Goal: Task Accomplishment & Management: Use online tool/utility

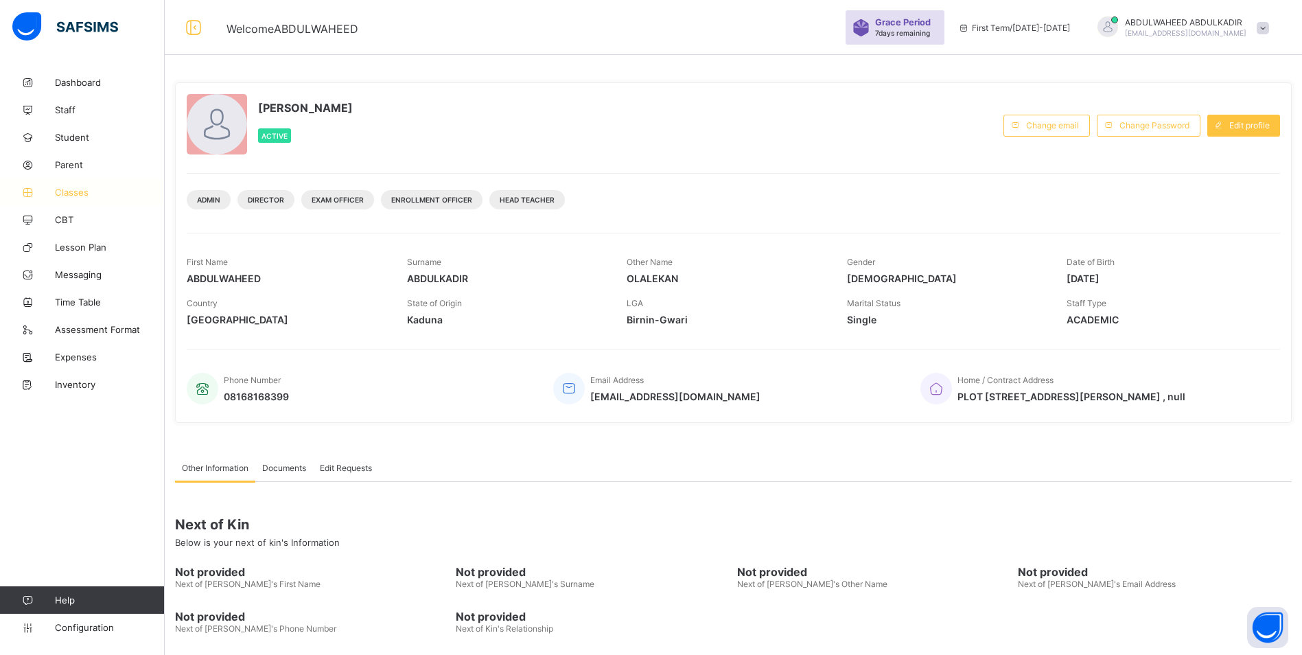
click at [74, 192] on span "Classes" at bounding box center [110, 192] width 110 height 11
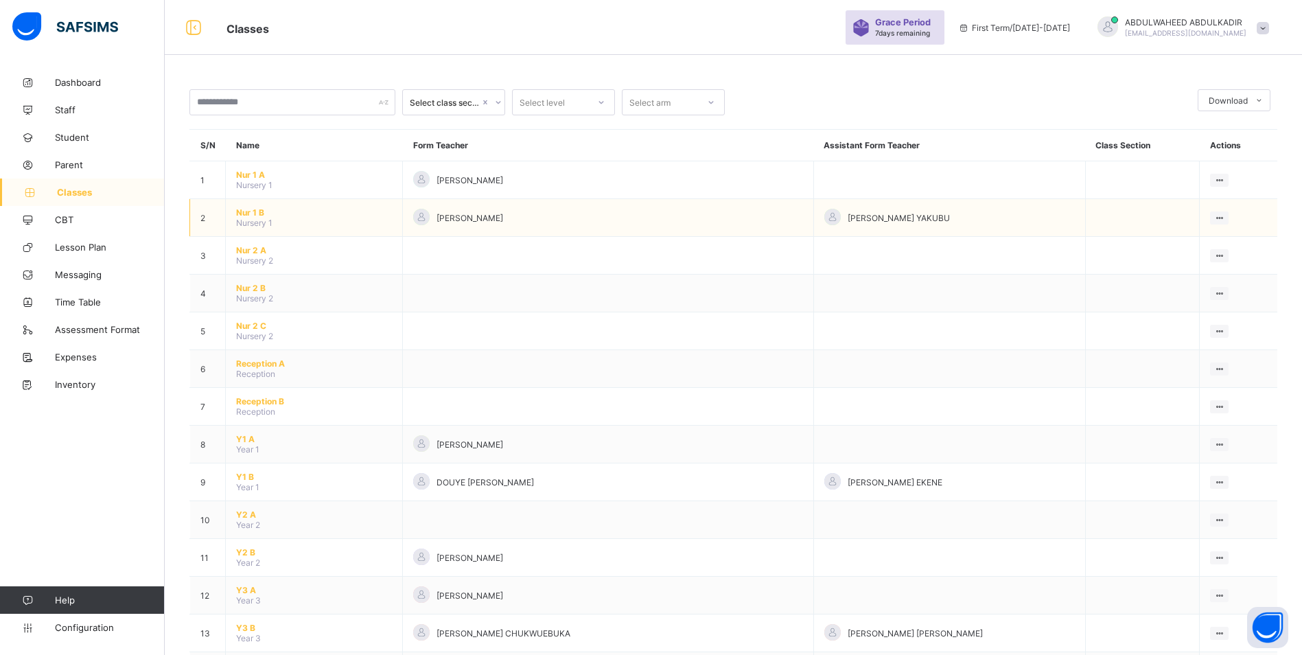
click at [246, 214] on span "Nur 1 B" at bounding box center [314, 212] width 156 height 10
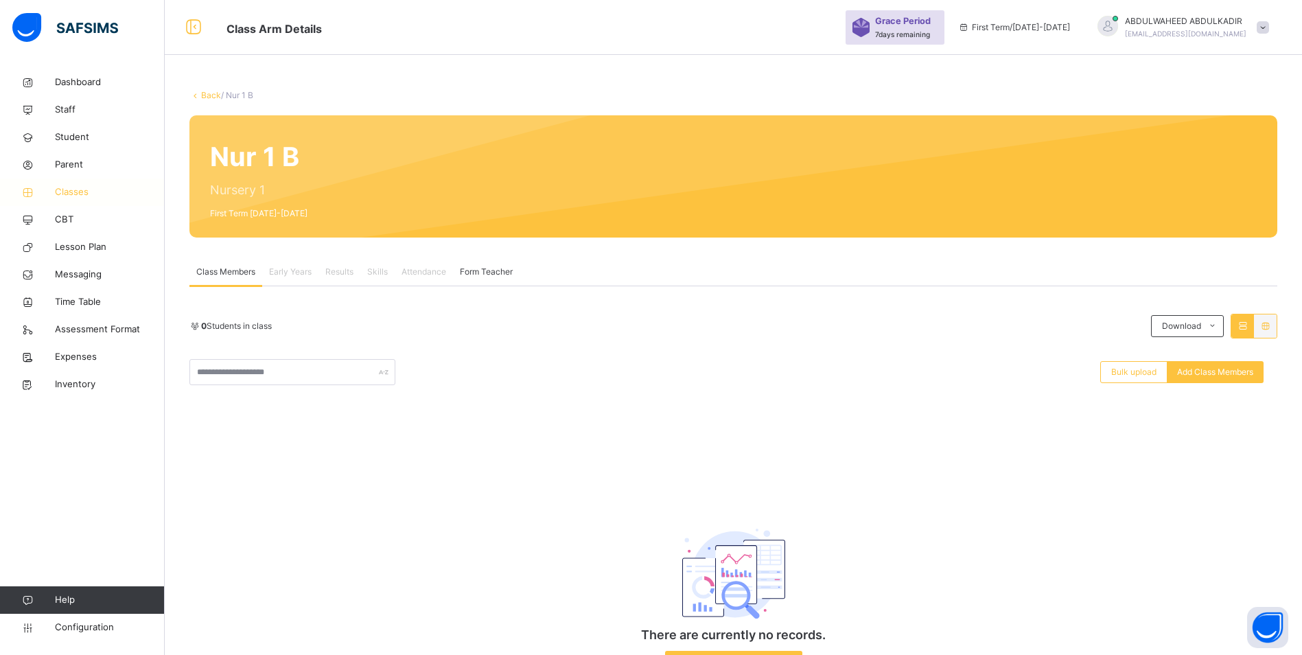
click at [85, 188] on span "Classes" at bounding box center [110, 192] width 110 height 14
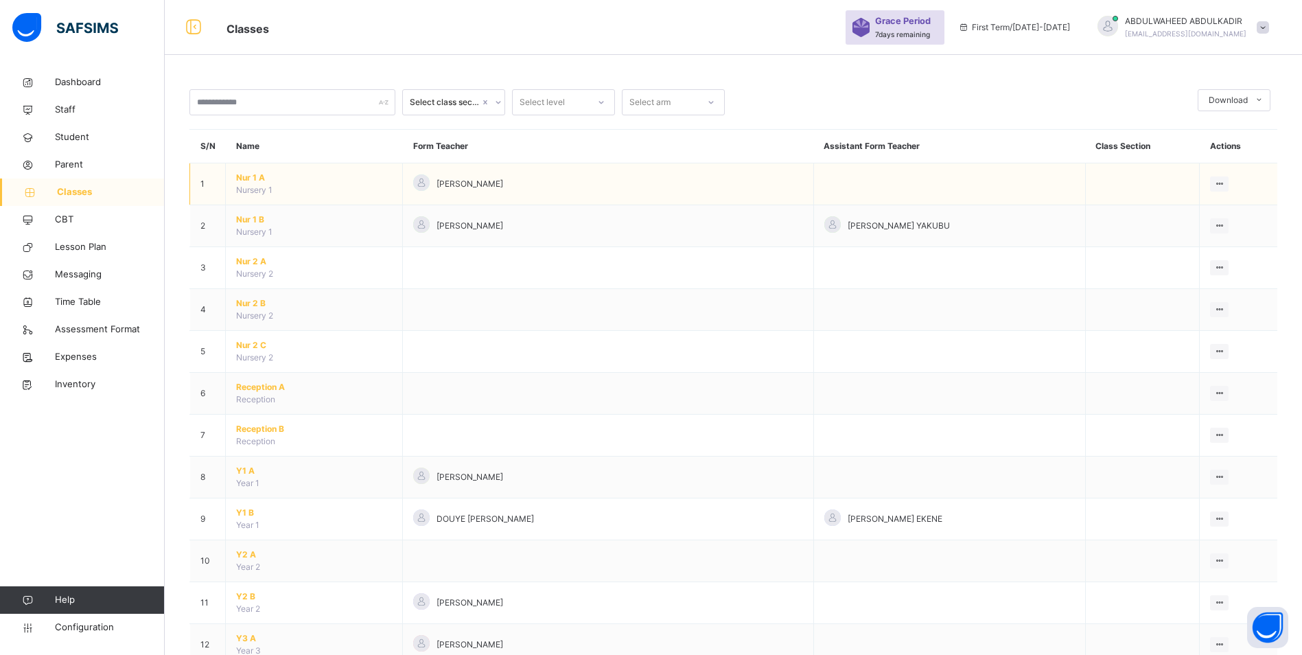
click at [254, 178] on span "Nur 1 A" at bounding box center [314, 178] width 156 height 12
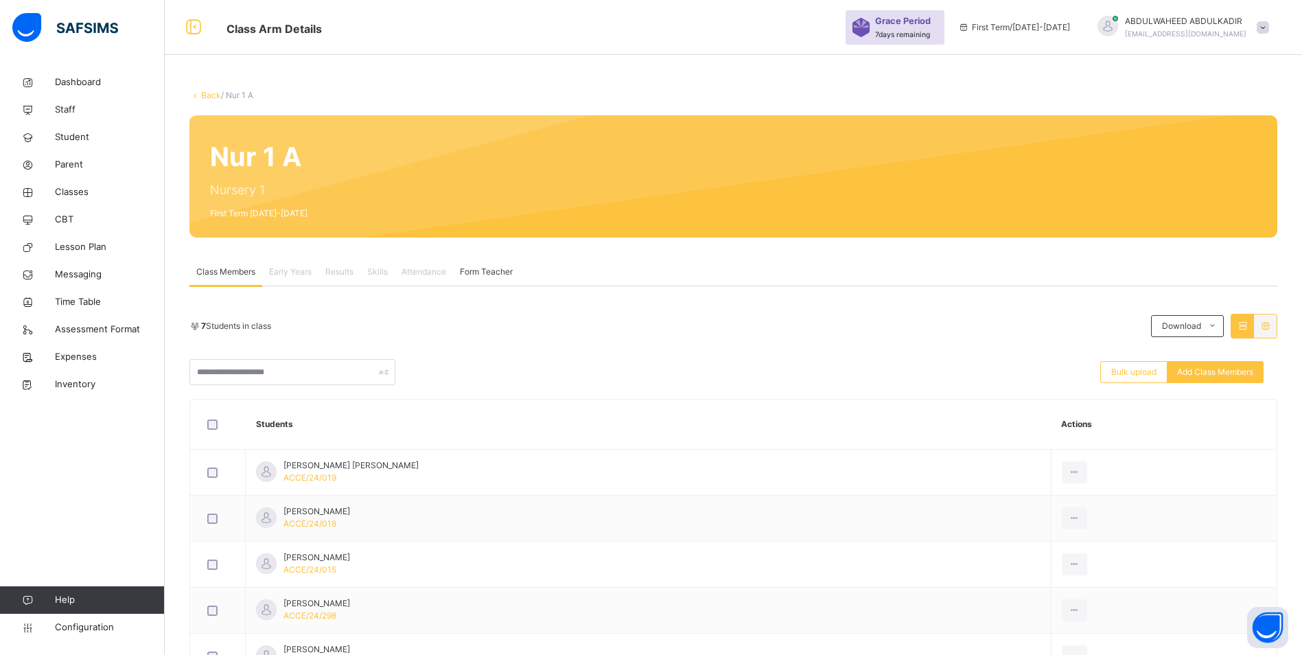
click at [225, 280] on div "Class Members" at bounding box center [225, 271] width 73 height 27
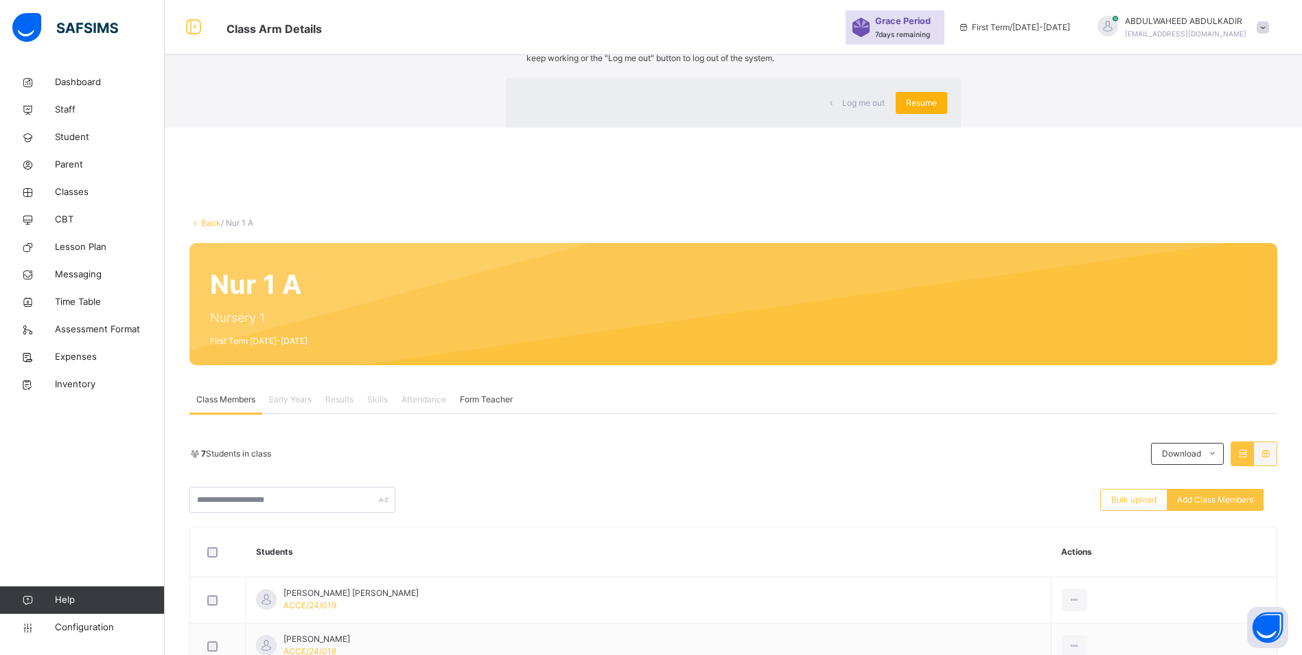
click at [906, 109] on span "Resume" at bounding box center [921, 103] width 31 height 12
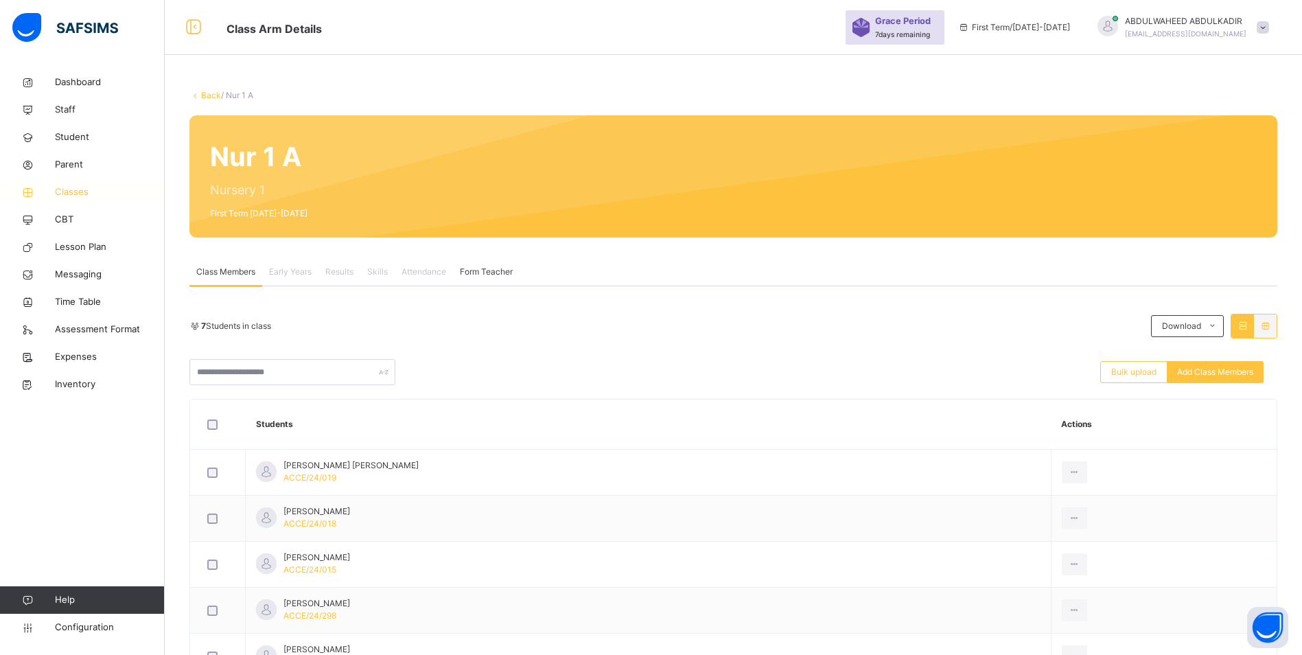
click at [82, 191] on span "Classes" at bounding box center [110, 192] width 110 height 14
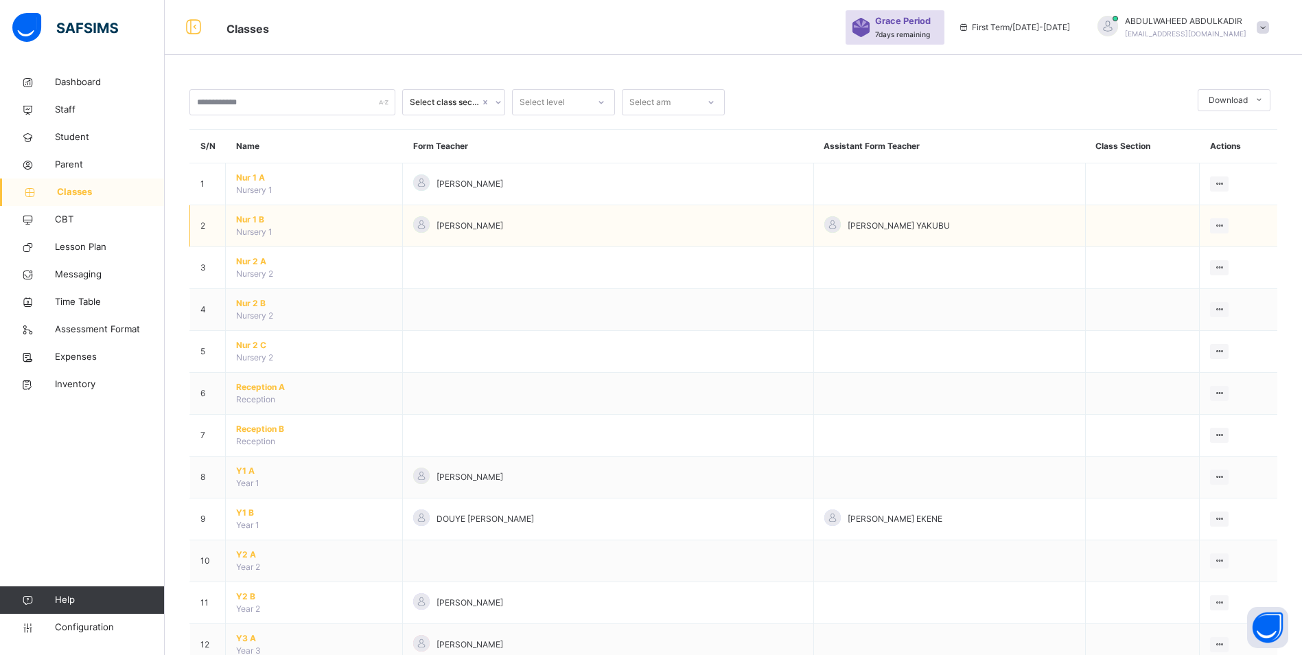
click at [251, 216] on span "Nur 1 B" at bounding box center [314, 220] width 156 height 12
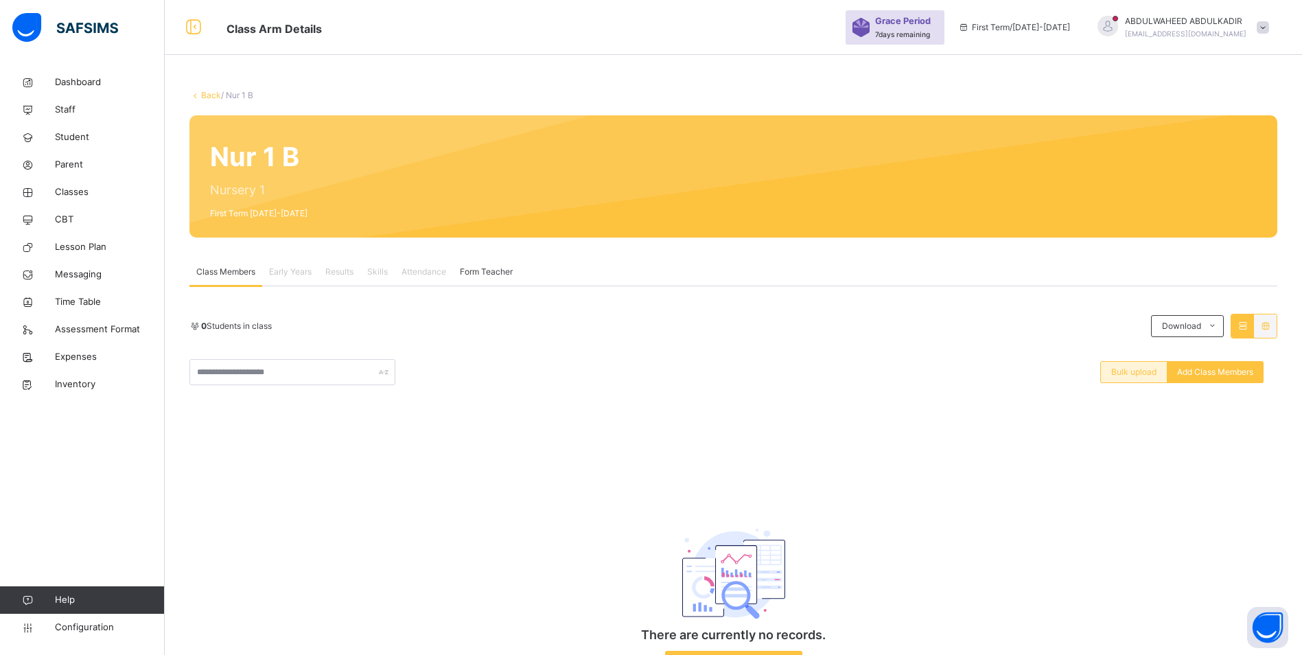
click at [1138, 371] on span "Bulk upload" at bounding box center [1134, 372] width 45 height 12
type input "**********"
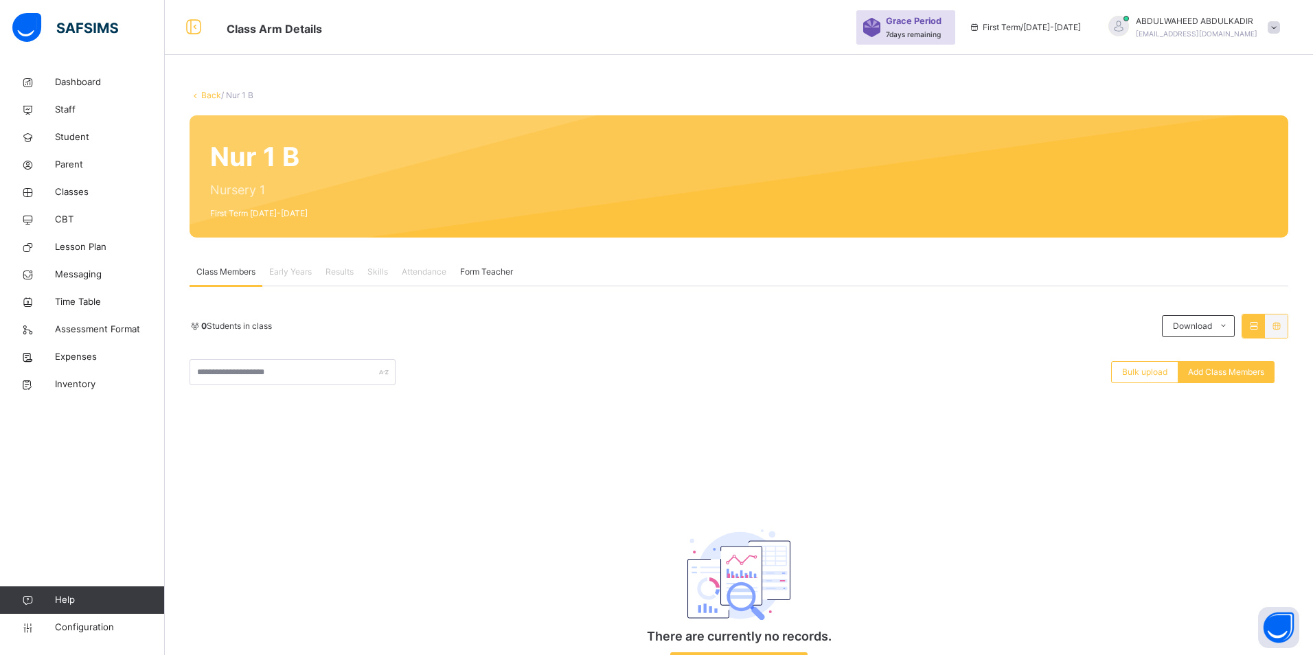
click at [62, 192] on span "Classes" at bounding box center [110, 192] width 110 height 14
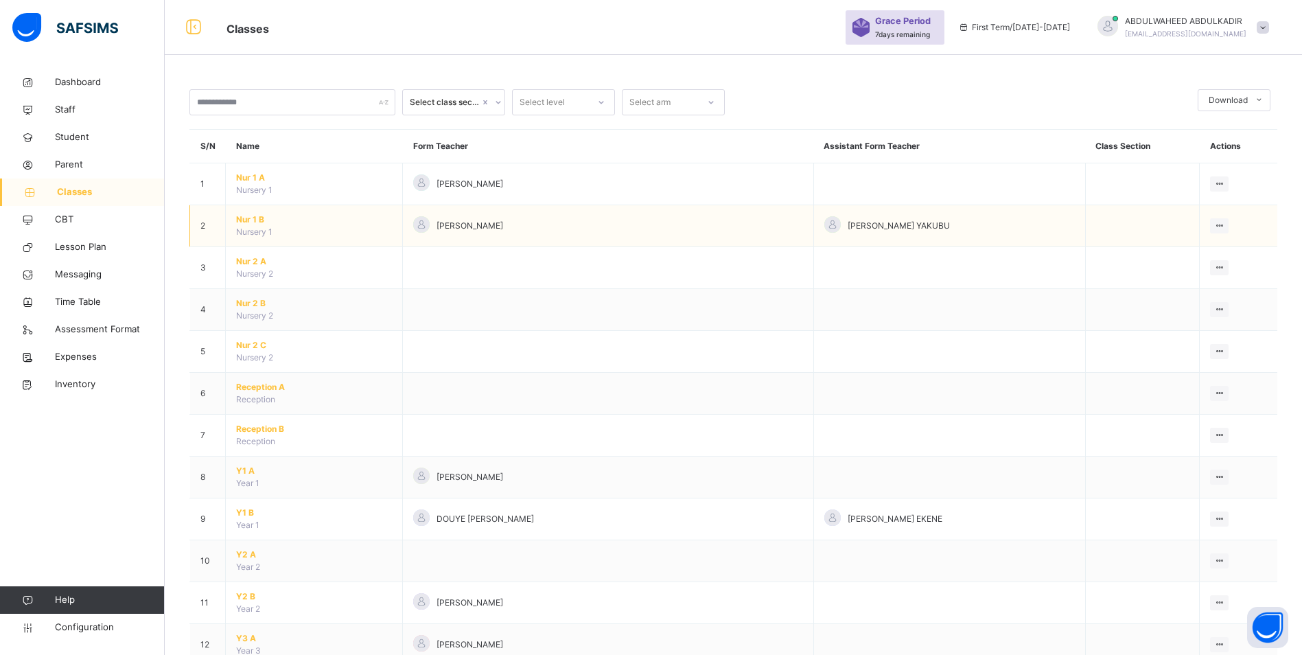
click at [247, 218] on span "Nur 1 B" at bounding box center [314, 220] width 156 height 12
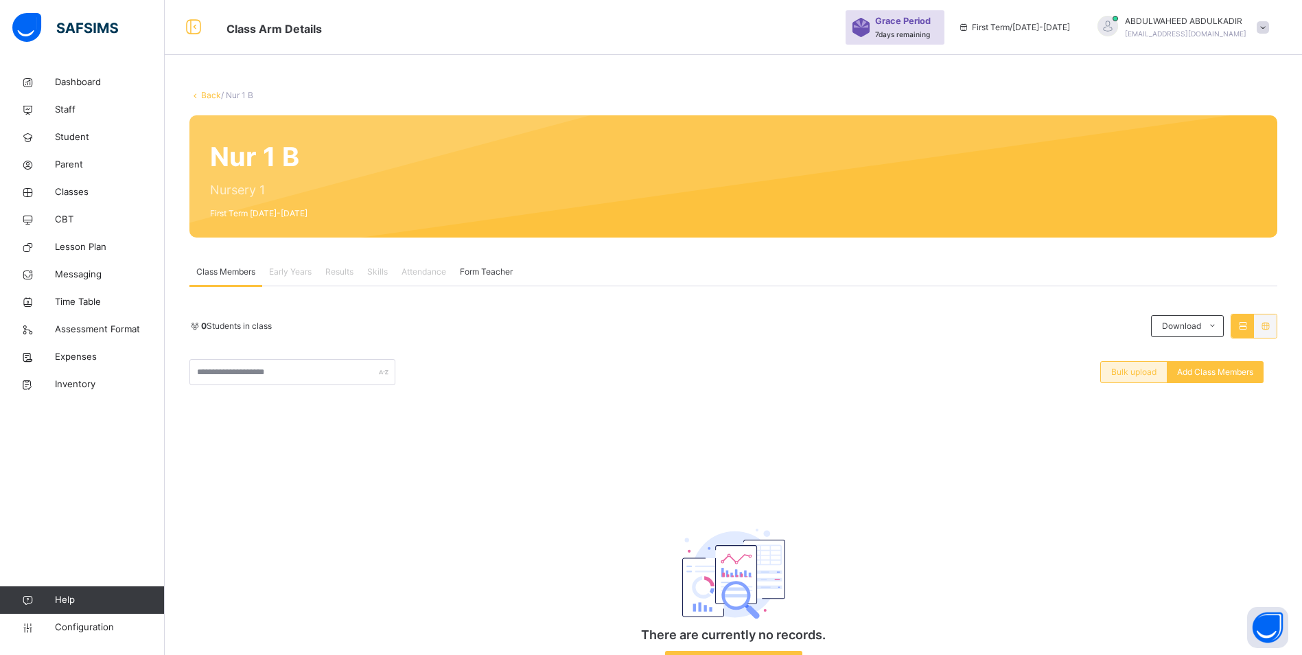
click at [1141, 369] on span "Bulk upload" at bounding box center [1134, 372] width 45 height 12
type input "**********"
